Goal: Information Seeking & Learning: Learn about a topic

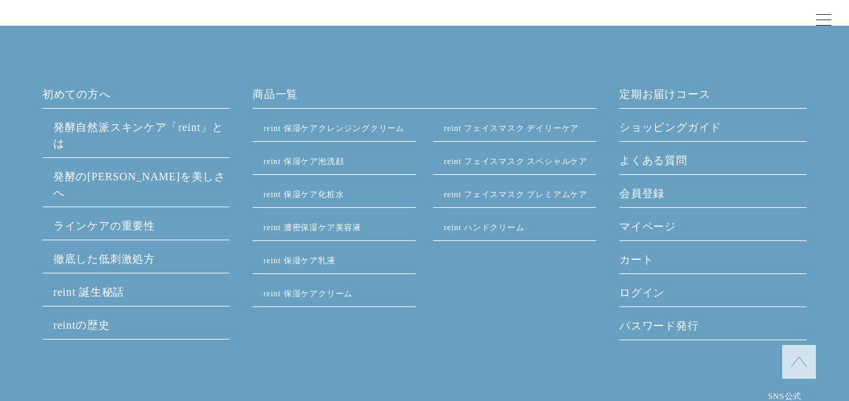
scroll to position [6395, 0]
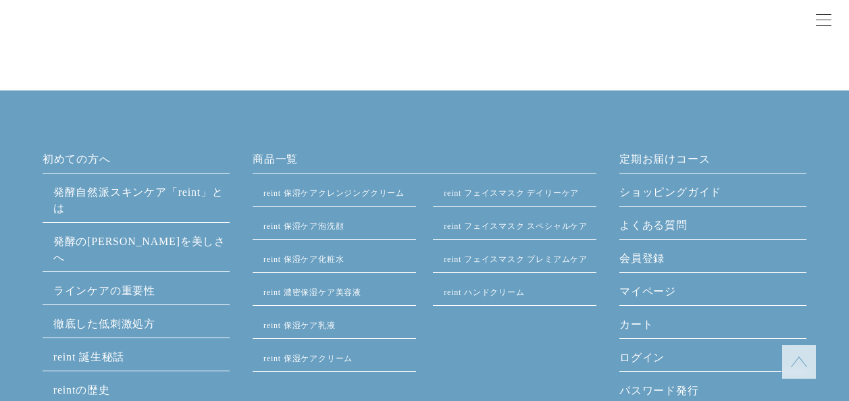
click at [657, 227] on link "よくある質問" at bounding box center [712, 228] width 187 height 22
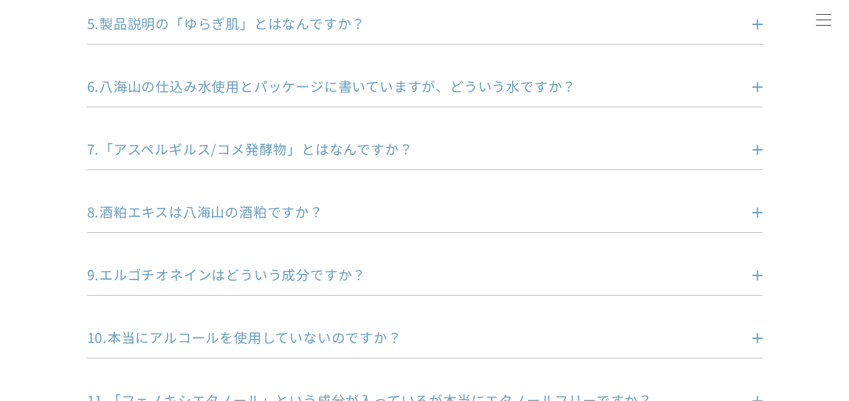
scroll to position [630, 0]
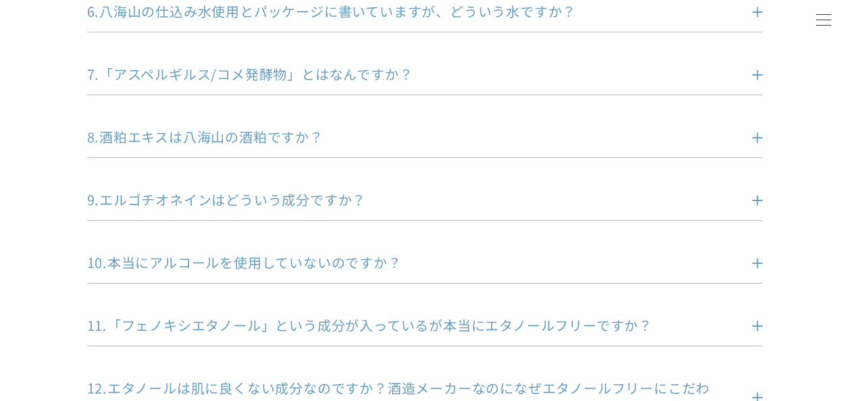
click at [364, 259] on p "10.本当にアルコールを使用していないのですか？" at bounding box center [404, 262] width 635 height 19
